Goal: Task Accomplishment & Management: Manage account settings

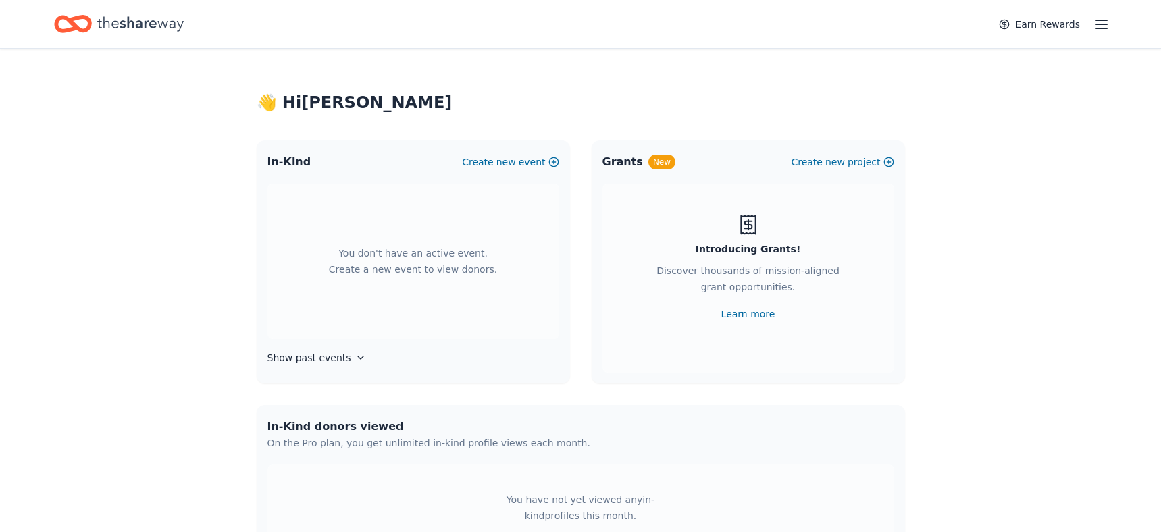
click at [1101, 20] on line "button" at bounding box center [1101, 20] width 11 height 0
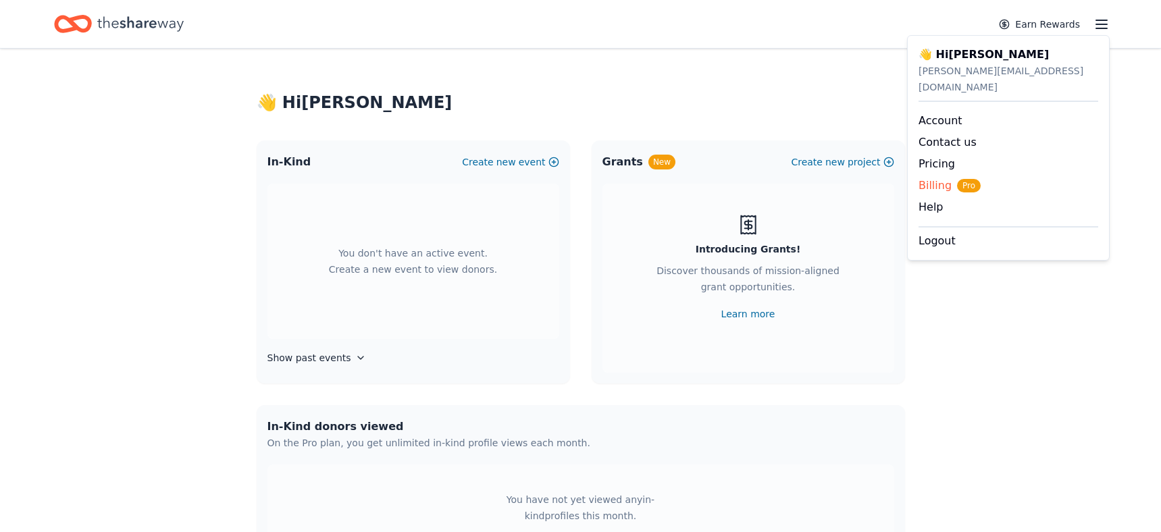
click at [935, 178] on span "Billing Pro" at bounding box center [949, 186] width 62 height 16
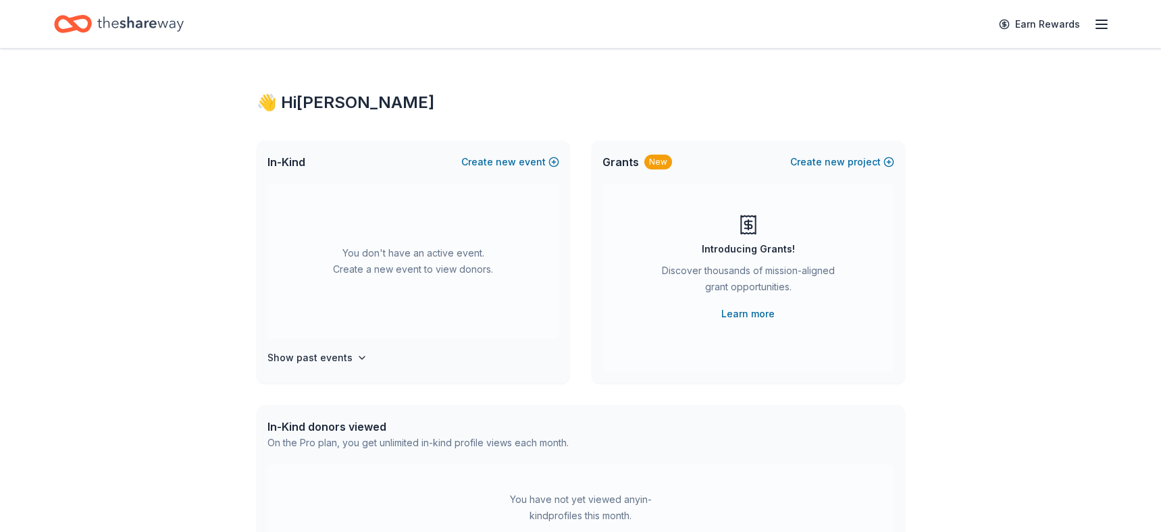
click at [1107, 29] on icon "button" at bounding box center [1101, 24] width 16 height 16
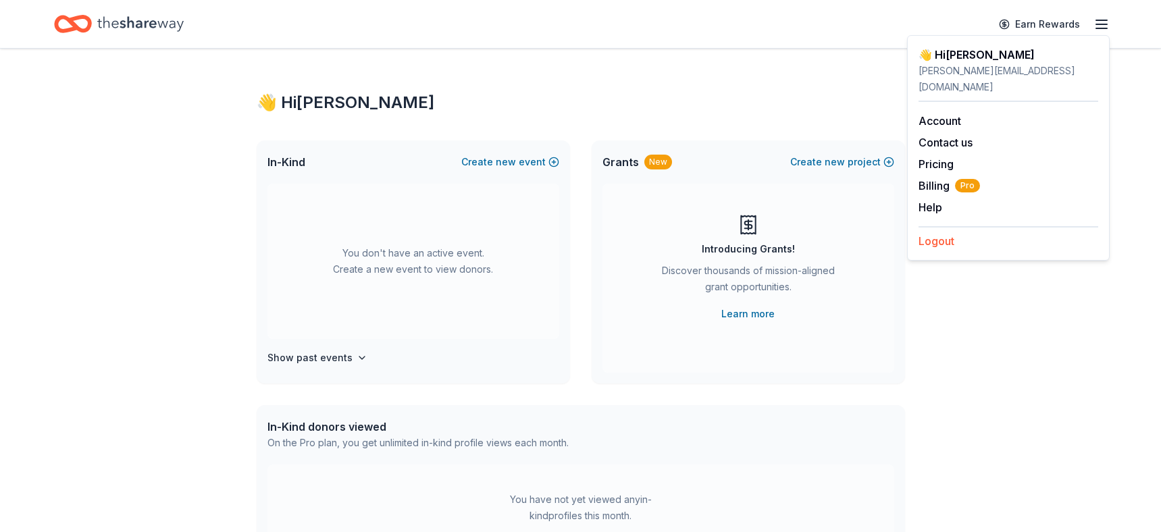
click at [945, 233] on button "Logout" at bounding box center [936, 241] width 36 height 16
